Goal: Understand process/instructions: Learn how to perform a task or action

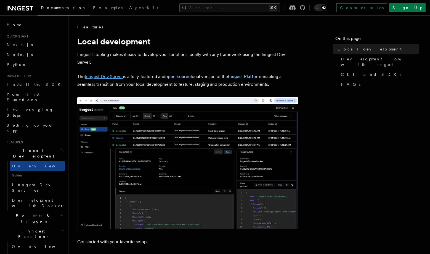
click at [113, 78] on link "Inngest Dev Server" at bounding box center [104, 76] width 38 height 5
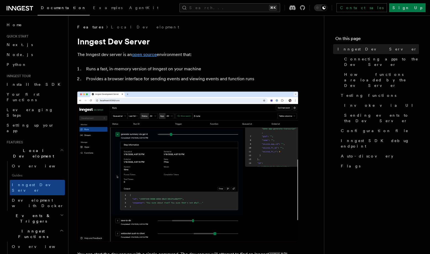
click at [145, 55] on link "open source" at bounding box center [144, 54] width 25 height 5
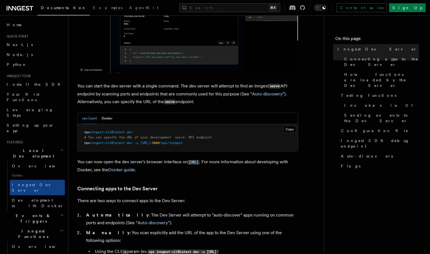
scroll to position [183, 0]
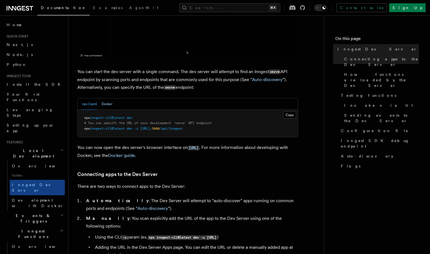
click at [102, 102] on button "Docker" at bounding box center [107, 104] width 11 height 11
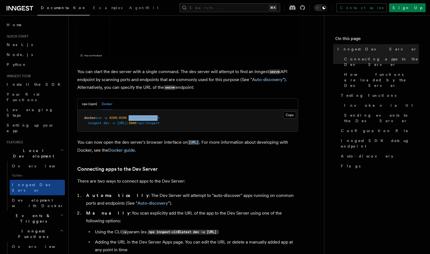
drag, startPoint x: 132, startPoint y: 118, endPoint x: 162, endPoint y: 119, distance: 30.1
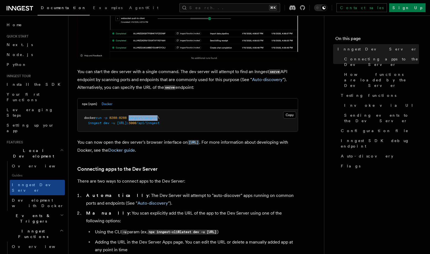
click at [160, 119] on span "docker run -p 8288 : 8288 inngest/inngest \" at bounding box center [121, 118] width 75 height 4
copy span "inngest/inngest"
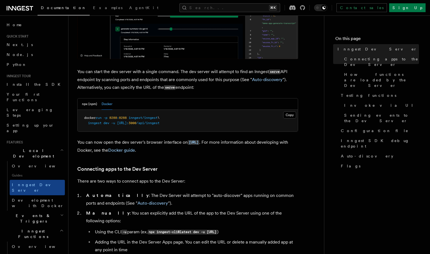
click at [93, 125] on span "inngest" at bounding box center [95, 123] width 14 height 4
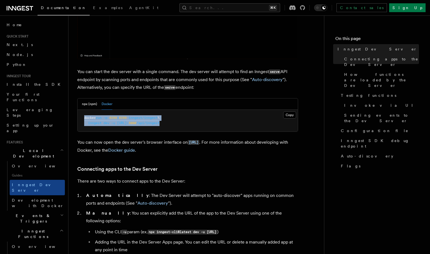
drag, startPoint x: 84, startPoint y: 118, endPoint x: 218, endPoint y: 123, distance: 134.0
click at [218, 123] on pre "docker run -p 8288 : 8288 inngest/inngest \ inngest dev -u http://host.docker.i…" at bounding box center [188, 121] width 220 height 22
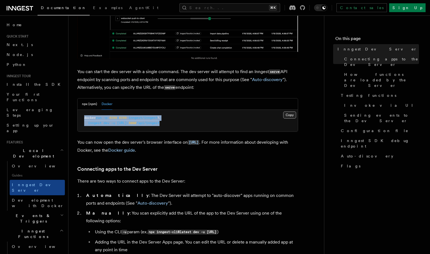
click at [290, 115] on button "Copy Copied" at bounding box center [289, 115] width 13 height 7
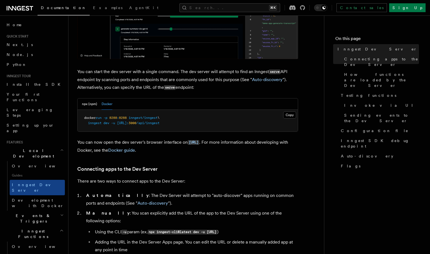
click at [205, 150] on p "You can now open the dev server's browser interface on http://localhost:8288 . …" at bounding box center [187, 147] width 221 height 16
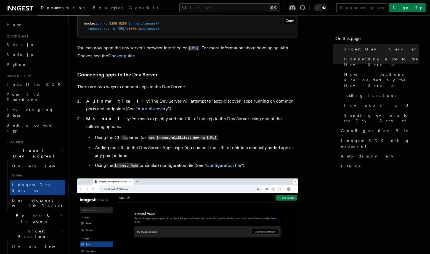
scroll to position [337, 0]
